Goal: Information Seeking & Learning: Learn about a topic

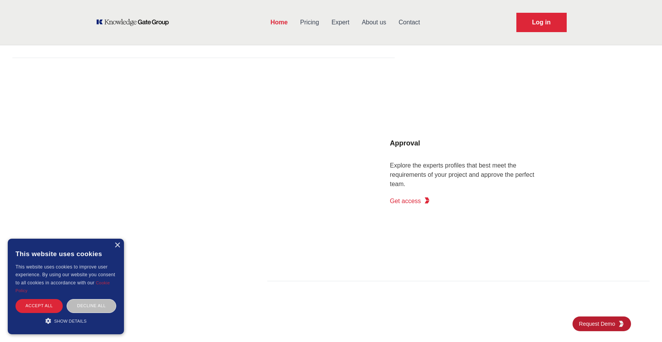
scroll to position [830, 0]
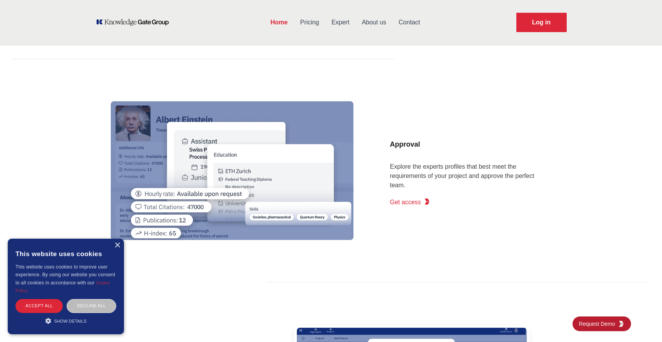
click at [336, 24] on link "Expert" at bounding box center [340, 22] width 30 height 20
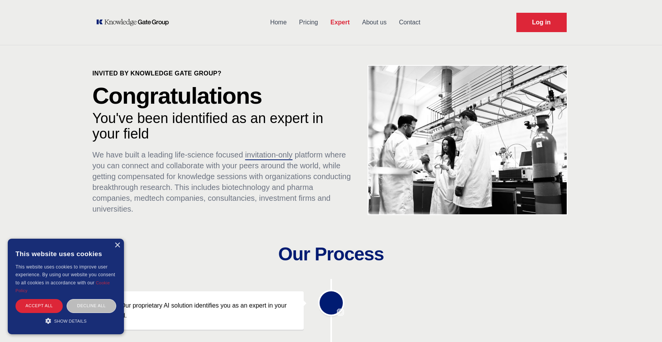
click at [309, 24] on link "Pricing" at bounding box center [308, 22] width 31 height 20
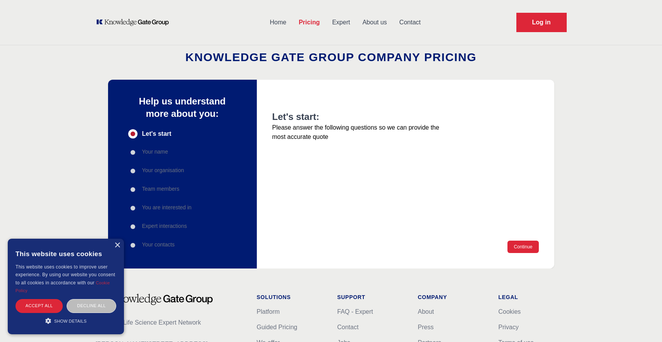
click at [149, 21] on icon "KOL Knowledge Platform: Talk to Key External Experts (KEE)" at bounding box center [141, 22] width 56 height 7
